Goal: Information Seeking & Learning: Learn about a topic

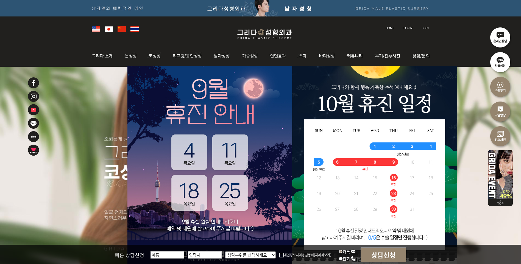
click at [233, 231] on img at bounding box center [209, 169] width 165 height 206
click at [213, 166] on img at bounding box center [209, 169] width 165 height 206
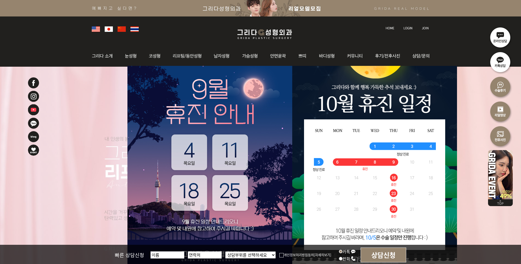
click at [211, 87] on img at bounding box center [209, 169] width 165 height 206
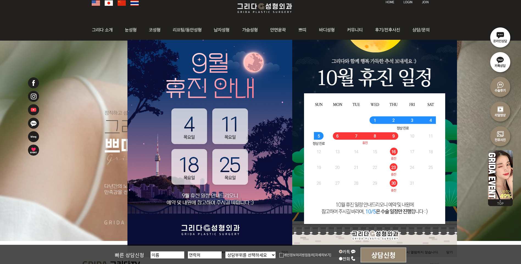
scroll to position [110, 0]
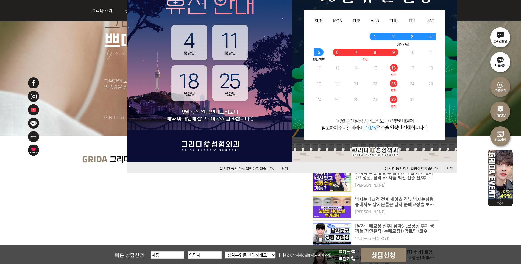
click at [283, 167] on button "닫기" at bounding box center [285, 168] width 12 height 7
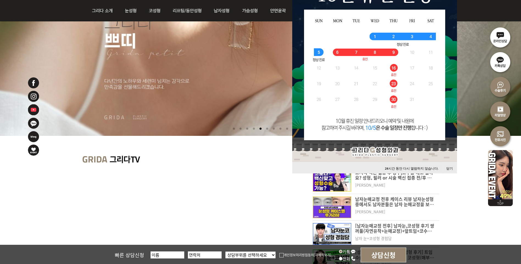
click at [448, 169] on button "닫기" at bounding box center [450, 168] width 12 height 7
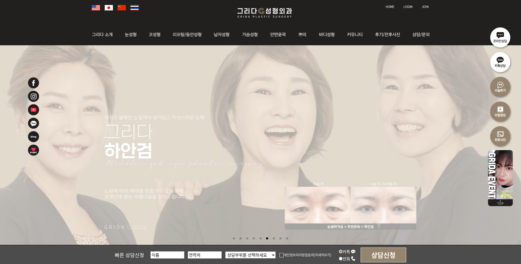
scroll to position [0, 0]
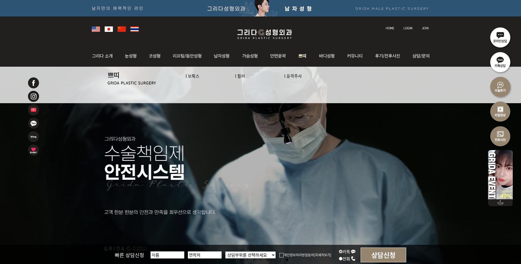
click at [240, 75] on link "l 필러" at bounding box center [240, 76] width 10 height 6
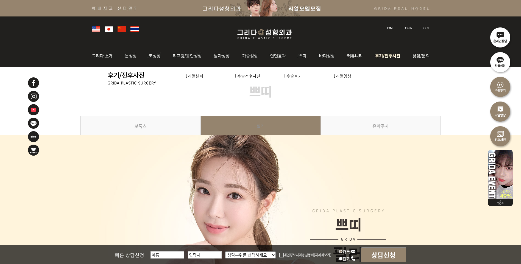
click at [256, 77] on link "l 수술전후사진" at bounding box center [247, 76] width 25 height 6
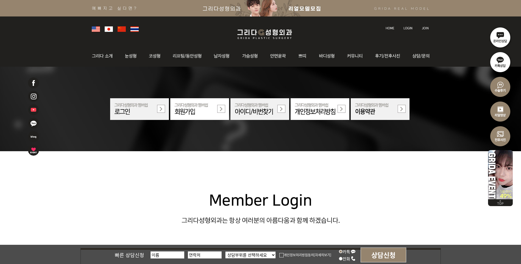
click at [264, 34] on img at bounding box center [265, 34] width 66 height 13
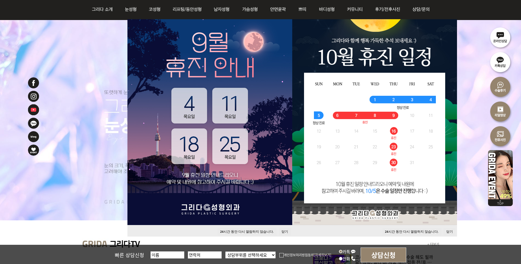
scroll to position [137, 0]
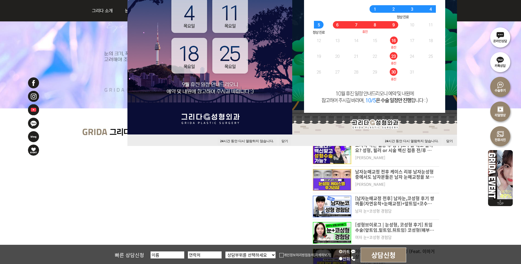
click at [266, 140] on button "24 시간 동안 다시 열람하지 않습니다." at bounding box center [247, 141] width 59 height 7
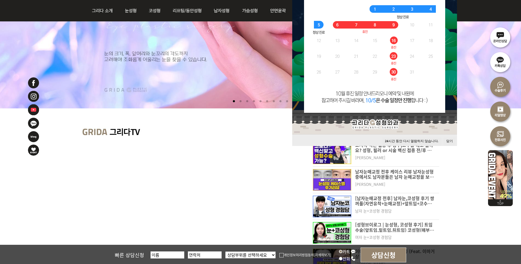
click at [406, 139] on button "24 시간 동안 다시 열람하지 않습니다." at bounding box center [411, 141] width 59 height 7
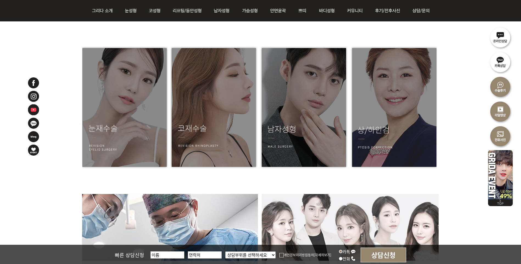
scroll to position [742, 0]
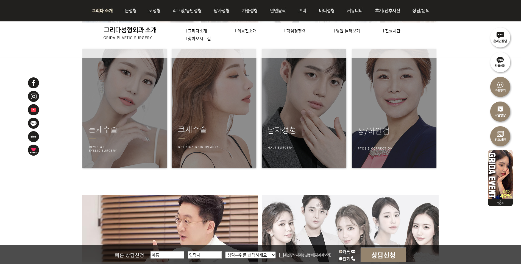
click at [101, 13] on img at bounding box center [104, 10] width 30 height 21
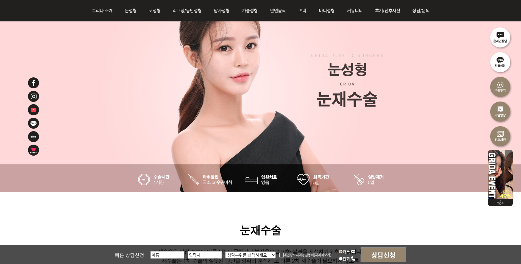
scroll to position [192, 0]
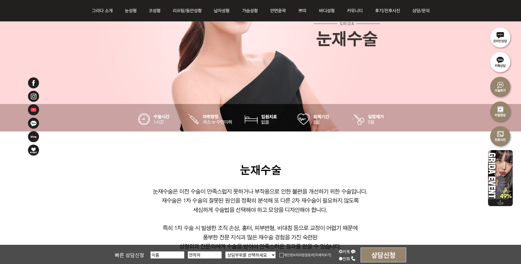
click at [238, 256] on select "상담부위를 선택하세요 눈 코 동안/리프팅 가슴성형 안면윤곽 피부/쁘띠 바디성형" at bounding box center [250, 255] width 51 height 7
click at [320, 207] on img at bounding box center [261, 210] width 361 height 157
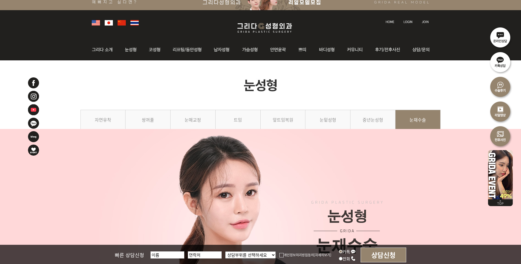
scroll to position [0, 0]
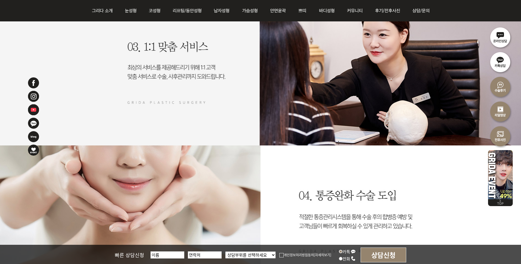
scroll to position [989, 0]
